Goal: Transaction & Acquisition: Purchase product/service

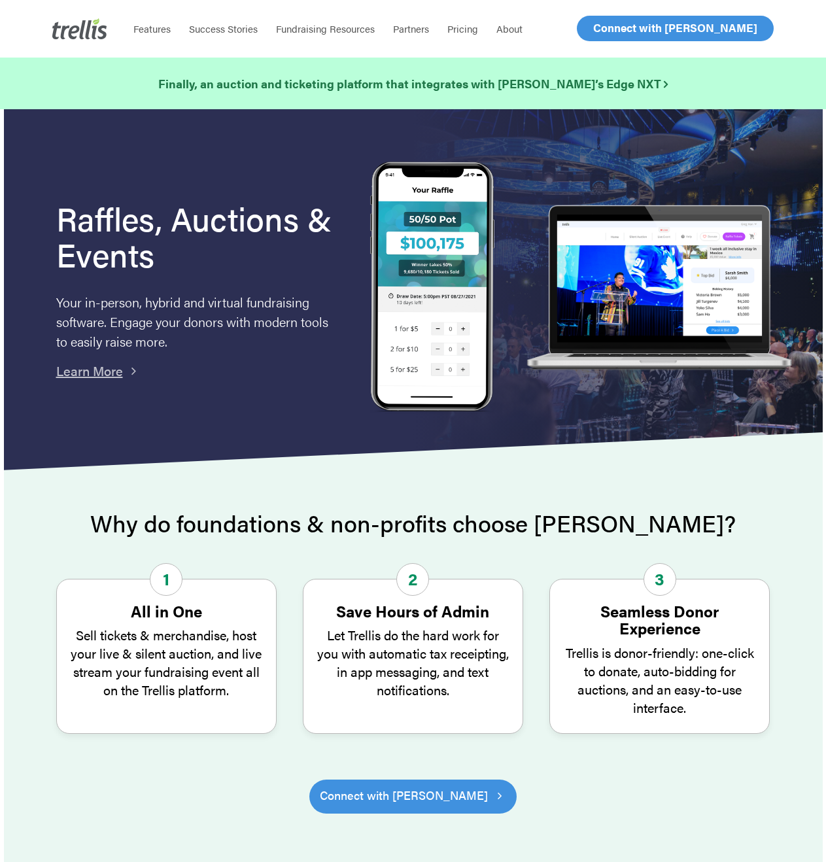
click at [620, 26] on span "Log In" at bounding box center [608, 28] width 31 height 16
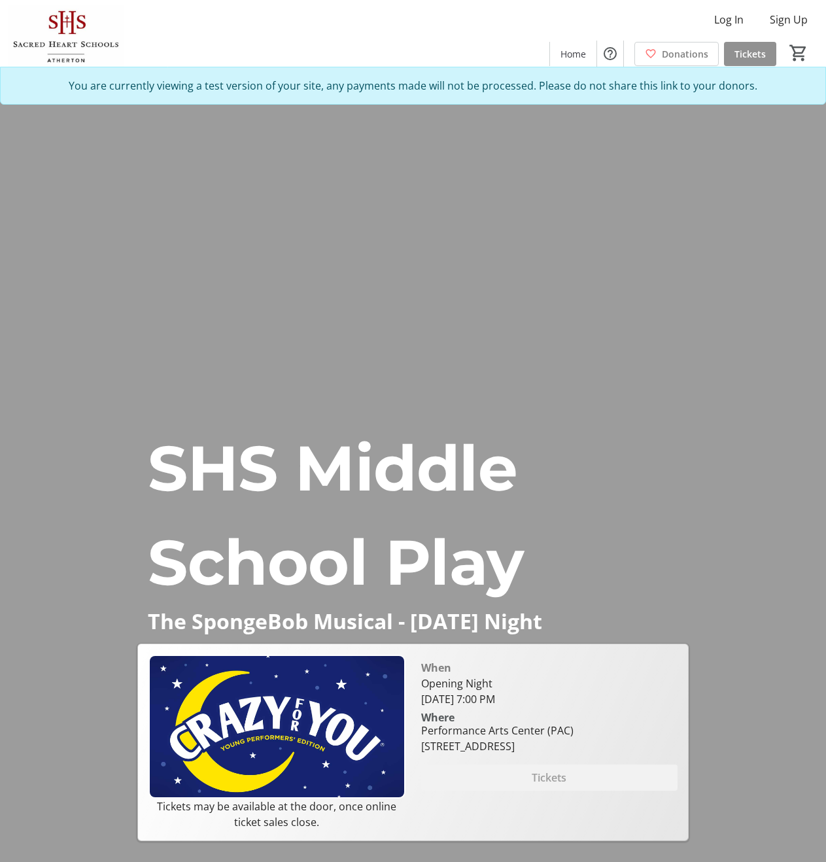
click at [755, 50] on span "Tickets" at bounding box center [750, 54] width 31 height 14
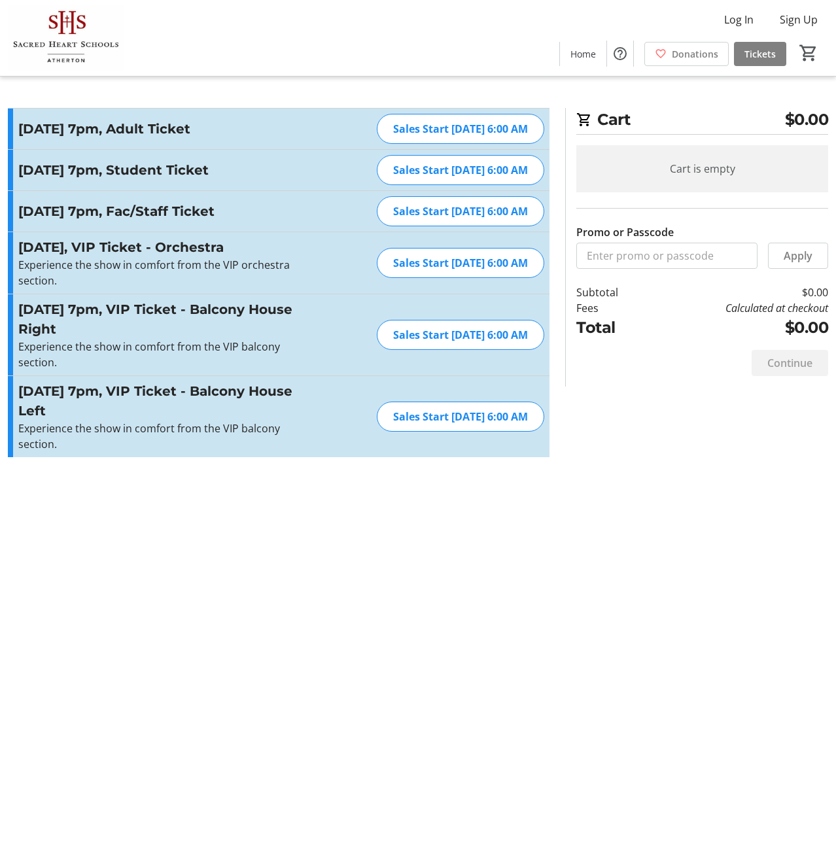
click at [516, 18] on div "Log In Sign Up Home Donations Tickets 0" at bounding box center [418, 38] width 836 height 76
click at [505, 48] on div "Log In Sign Up Home Donations Tickets 0" at bounding box center [418, 38] width 836 height 76
